Goal: Download file/media

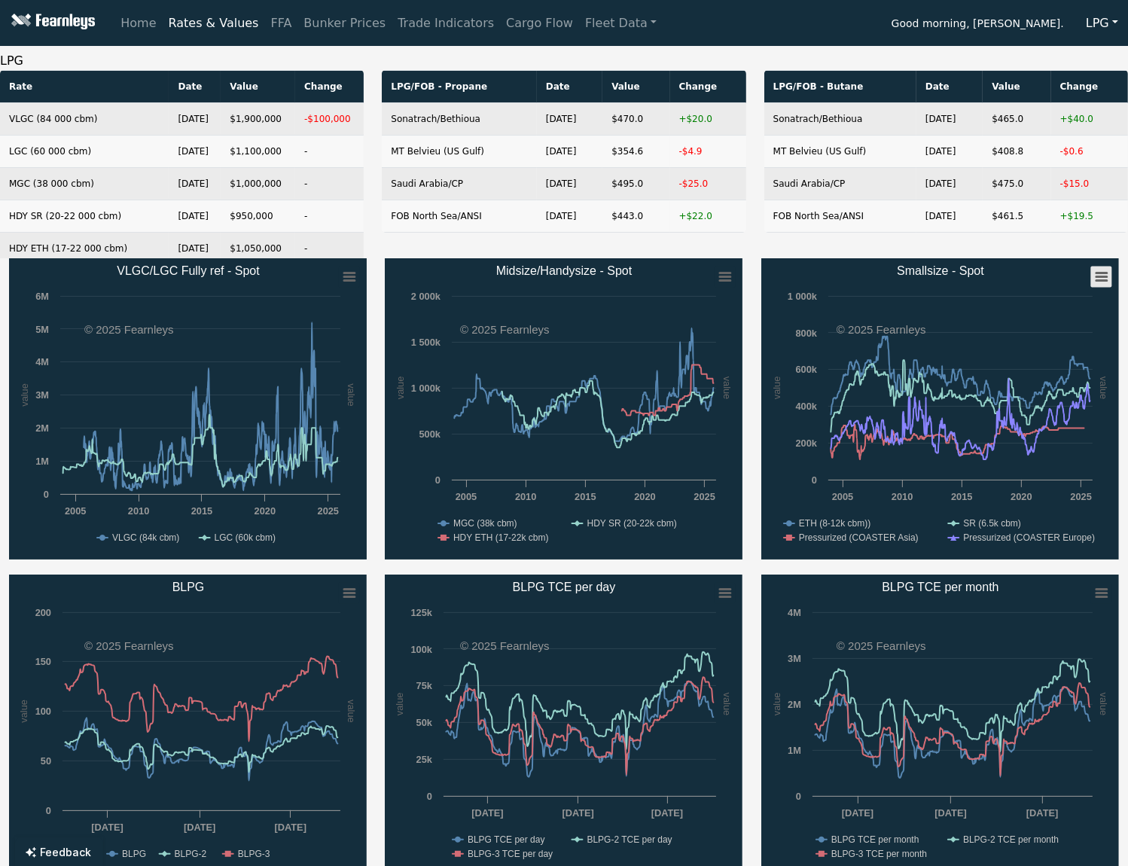
click at [1104, 278] on rect "Smallsize - Spot" at bounding box center [1100, 276] width 21 height 21
click at [1049, 347] on li "Download XLS" at bounding box center [1052, 349] width 105 height 21
click at [1043, 241] on div "LPG/FOB - Butane Date Value Change Sonatrach/Bethioua [DATE] $465.0 +$40.0 MT B…" at bounding box center [946, 157] width 364 height 175
click at [730, 274] on rect "Midsize/Handysize - Spot" at bounding box center [724, 276] width 21 height 21
click at [662, 352] on li "Download XLS" at bounding box center [676, 349] width 105 height 21
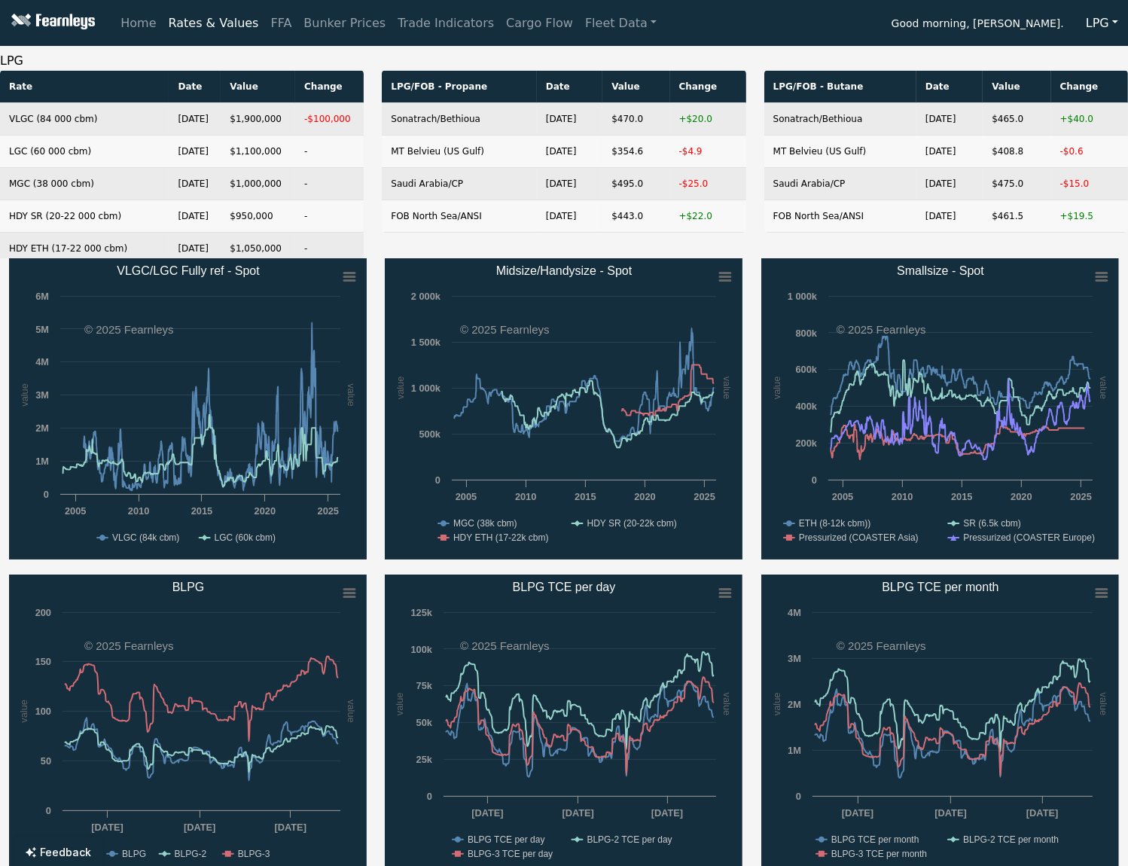
click at [1049, 233] on div "LPG/FOB - Butane Date Value Change Sonatrach/Bethioua [DATE] $465.0 +$40.0 MT B…" at bounding box center [946, 157] width 364 height 175
click at [356, 271] on rect "VLGC/LGC Fully ref - Spot" at bounding box center [349, 276] width 21 height 21
click at [304, 349] on li "Download XLS" at bounding box center [300, 349] width 105 height 21
